Goal: Transaction & Acquisition: Purchase product/service

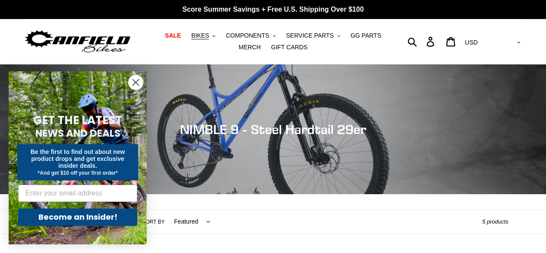
click at [136, 79] on circle "Close dialog" at bounding box center [136, 82] width 14 height 14
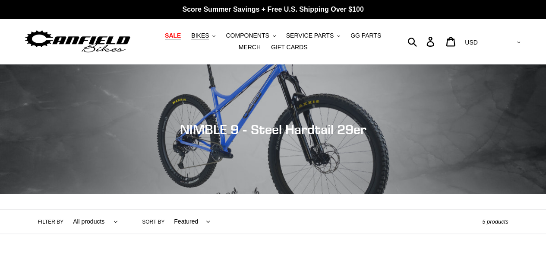
click at [167, 37] on span "SALE" at bounding box center [173, 35] width 16 height 7
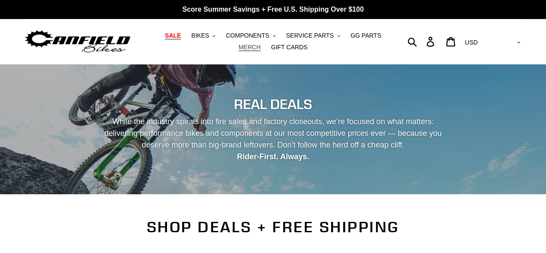
click at [261, 44] on span "MERCH" at bounding box center [250, 47] width 22 height 7
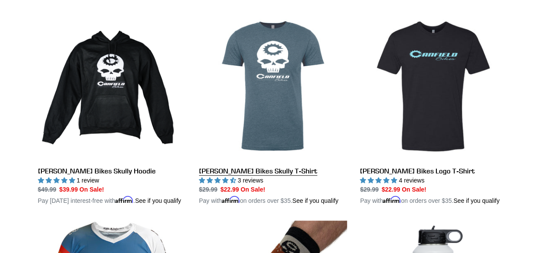
scroll to position [259, 0]
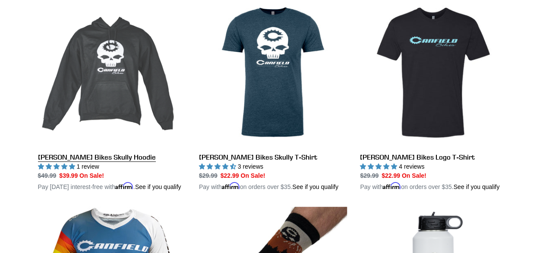
click at [133, 104] on link "Canfield Bikes Skully Hoodie" at bounding box center [112, 94] width 148 height 193
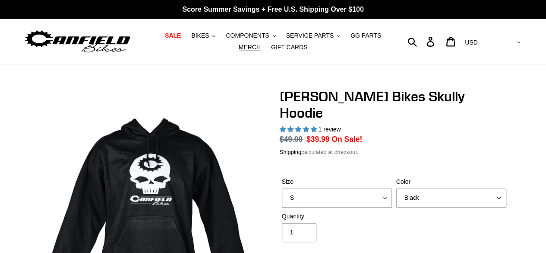
select select "highest-rating"
click at [395, 179] on div "Color Black Grey Blue" at bounding box center [451, 192] width 114 height 30
click at [374, 188] on select "S M pre-order ETA 9.20.25 L pre-order ETA 9.20.25 XL pre-order ETA 9.20.25" at bounding box center [337, 197] width 110 height 19
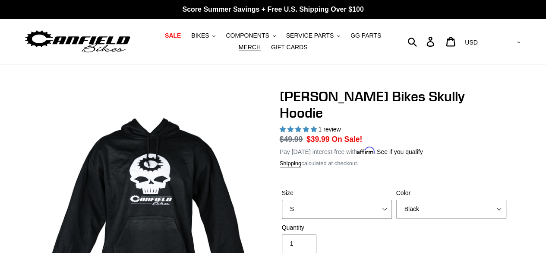
select select "L pre-order ETA 9.20.25"
click at [282, 200] on select "S M pre-order ETA 9.20.25 L pre-order ETA 9.20.25 XL pre-order ETA 9.20.25" at bounding box center [337, 209] width 110 height 19
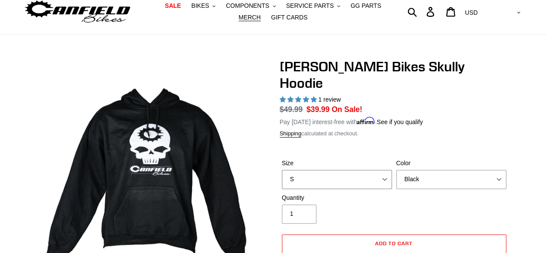
scroll to position [43, 0]
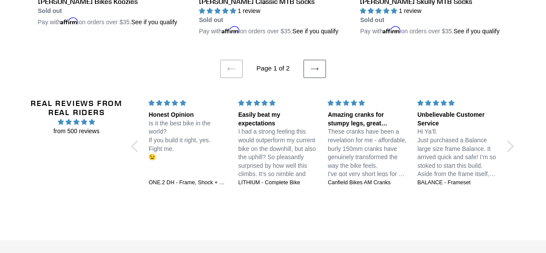
scroll to position [1900, 0]
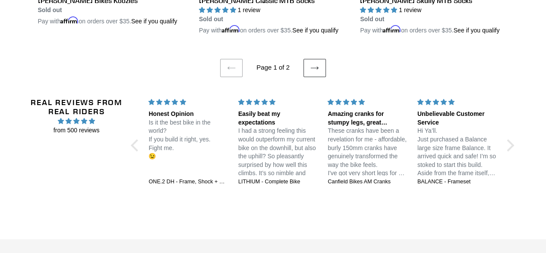
click at [310, 69] on link "Next page" at bounding box center [315, 68] width 22 height 18
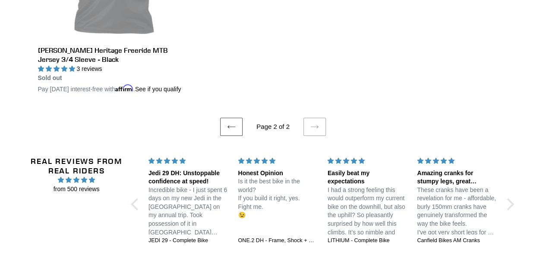
scroll to position [345, 0]
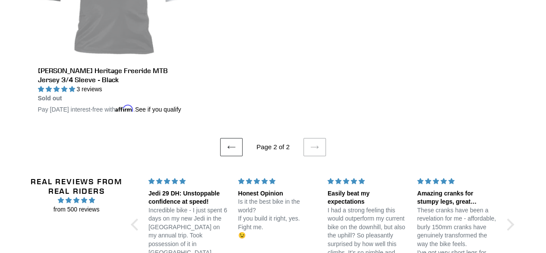
click at [236, 151] on icon at bounding box center [231, 147] width 9 height 9
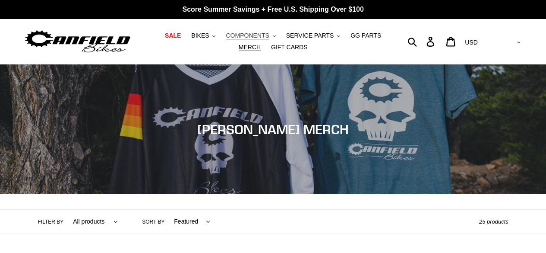
click at [231, 34] on span "COMPONENTS" at bounding box center [247, 35] width 43 height 7
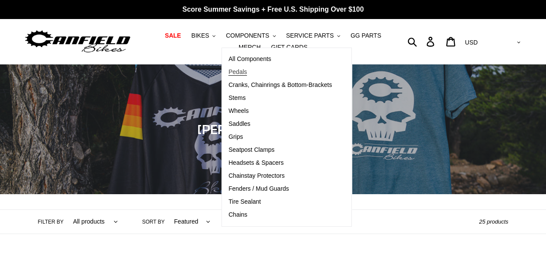
click at [228, 71] on span "Pedals" at bounding box center [237, 71] width 19 height 7
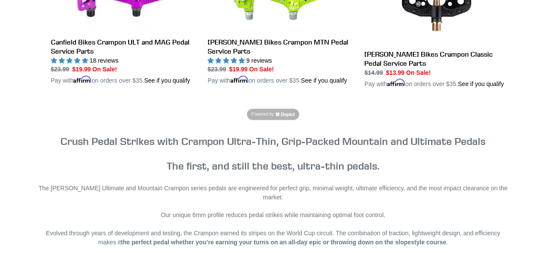
scroll to position [518, 0]
